Goal: Navigation & Orientation: Find specific page/section

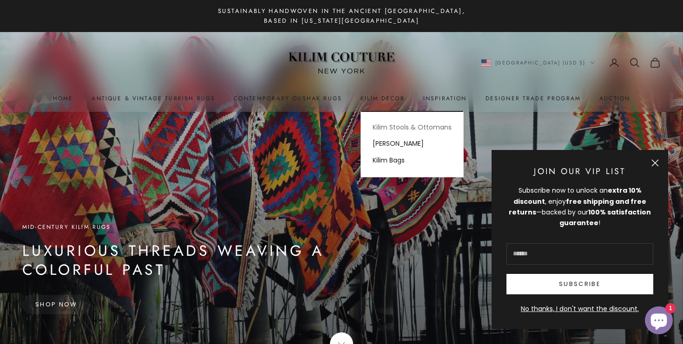
click at [389, 126] on link "Kilim Stools & Ottomans" at bounding box center [412, 127] width 102 height 16
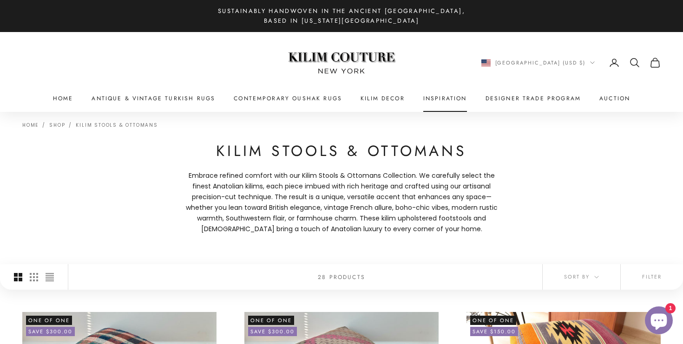
click at [446, 96] on link "Inspiration" at bounding box center [445, 98] width 44 height 9
